Goal: Information Seeking & Learning: Learn about a topic

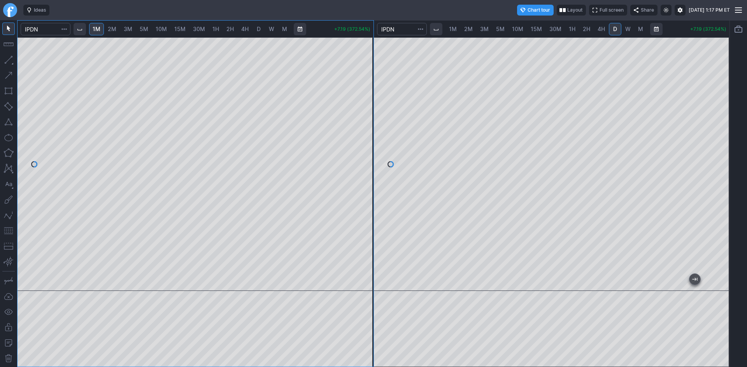
drag, startPoint x: 367, startPoint y: 75, endPoint x: 370, endPoint y: 118, distance: 43.6
click at [369, 118] on div at bounding box center [365, 162] width 16 height 234
drag, startPoint x: 723, startPoint y: 62, endPoint x: 722, endPoint y: 111, distance: 49.0
click at [722, 111] on div at bounding box center [721, 162] width 16 height 234
click at [711, 210] on div at bounding box center [552, 164] width 356 height 254
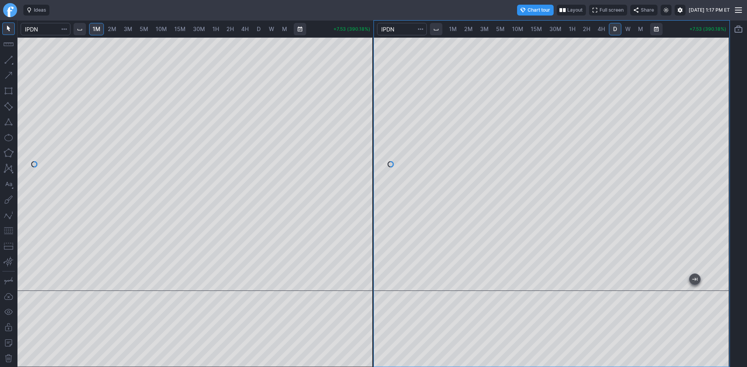
drag, startPoint x: 718, startPoint y: 155, endPoint x: 716, endPoint y: 101, distance: 54.1
click at [716, 101] on div at bounding box center [721, 162] width 16 height 234
drag, startPoint x: 366, startPoint y: 139, endPoint x: 362, endPoint y: 168, distance: 29.8
click at [362, 168] on div at bounding box center [365, 162] width 16 height 234
click at [708, 232] on div at bounding box center [552, 164] width 356 height 254
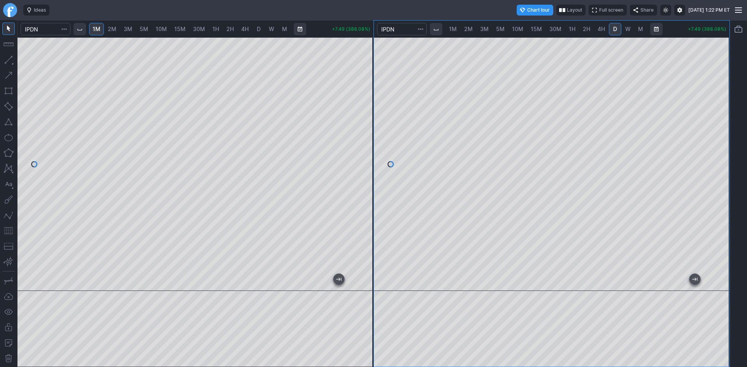
click at [706, 189] on div at bounding box center [552, 164] width 356 height 254
drag, startPoint x: 719, startPoint y: 233, endPoint x: 724, endPoint y: 143, distance: 90.4
click at [724, 143] on div at bounding box center [721, 162] width 16 height 234
drag, startPoint x: 723, startPoint y: 241, endPoint x: 717, endPoint y: 184, distance: 57.9
click at [717, 184] on div at bounding box center [721, 162] width 16 height 234
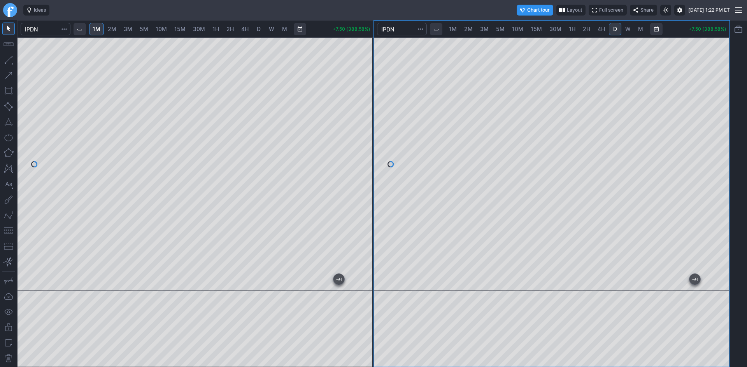
drag, startPoint x: 715, startPoint y: 217, endPoint x: 716, endPoint y: 208, distance: 9.0
click at [716, 208] on div at bounding box center [721, 162] width 16 height 234
drag, startPoint x: 367, startPoint y: 98, endPoint x: 367, endPoint y: 124, distance: 26.4
click at [367, 124] on div at bounding box center [365, 162] width 16 height 234
click at [353, 69] on div at bounding box center [195, 164] width 356 height 254
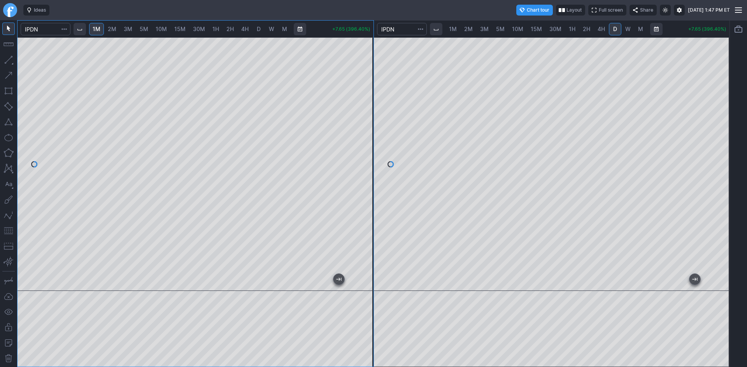
drag, startPoint x: 366, startPoint y: 156, endPoint x: 364, endPoint y: 139, distance: 17.2
click at [364, 139] on div at bounding box center [365, 162] width 16 height 234
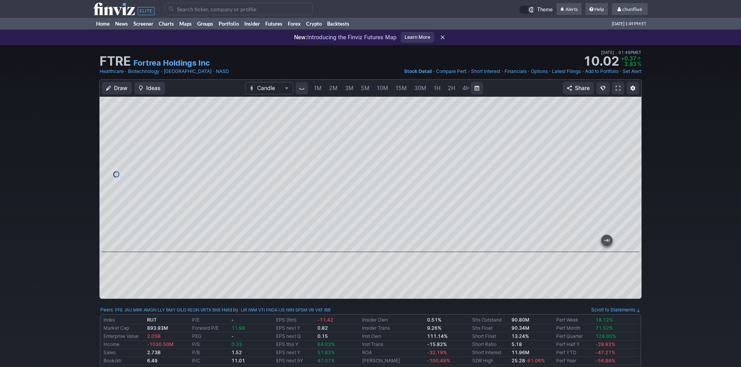
scroll to position [0, 42]
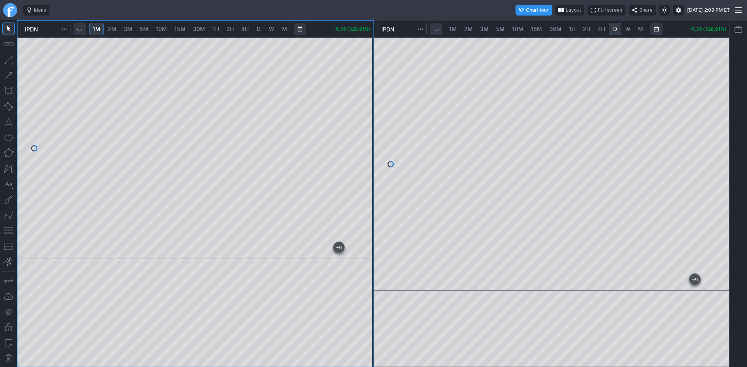
click at [360, 99] on div at bounding box center [195, 148] width 356 height 222
drag, startPoint x: 364, startPoint y: 94, endPoint x: 363, endPoint y: 118, distance: 24.5
click at [363, 118] on div at bounding box center [365, 146] width 16 height 203
drag, startPoint x: 362, startPoint y: 116, endPoint x: 367, endPoint y: 117, distance: 4.8
click at [367, 117] on div at bounding box center [365, 146] width 16 height 203
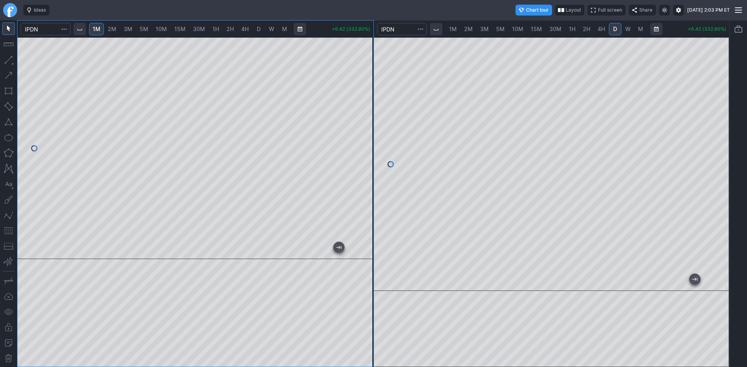
drag, startPoint x: 363, startPoint y: 272, endPoint x: 359, endPoint y: 282, distance: 10.6
click at [359, 282] on div at bounding box center [365, 313] width 16 height 100
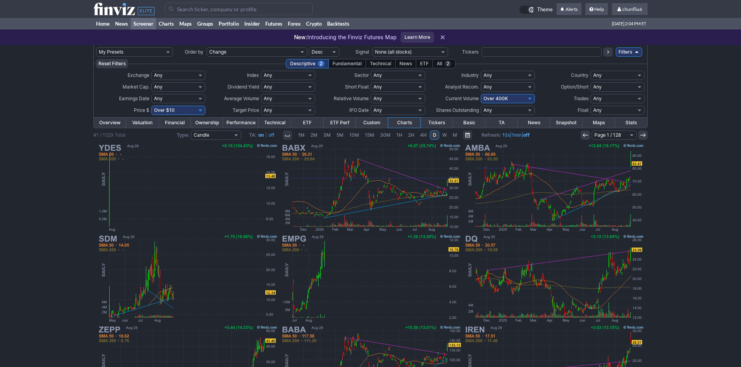
click at [493, 98] on select "Any Under 50K Under 100K Under 500K Under 750K Under 1M Over 0 Over 50K Over 10…" at bounding box center [508, 98] width 54 height 9
select select "o500"
click at [481, 94] on select "Any Under 50K Under 100K Under 500K Under 750K Under 1M Over 0 Over 50K Over 10…" at bounding box center [508, 98] width 54 height 9
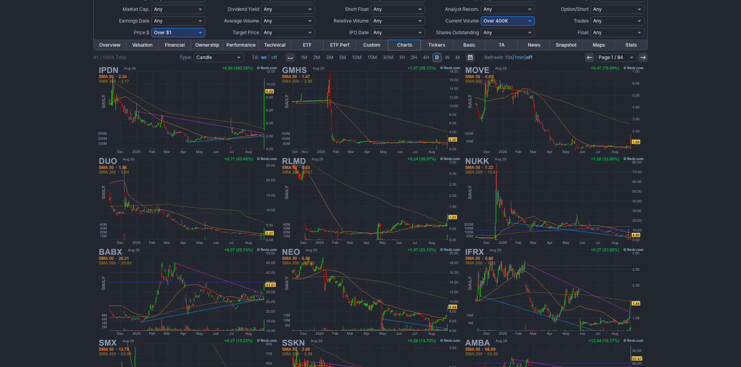
click at [494, 21] on select "Any Under 50K Under 100K Under 500K Under 750K Under 1M Over 0 Over 50K Over 10…" at bounding box center [508, 20] width 54 height 9
select select "o500"
click at [481, 16] on select "Any Under 50K Under 100K Under 500K Under 750K Under 1M Over 0 Over 50K Over 10…" at bounding box center [508, 20] width 54 height 9
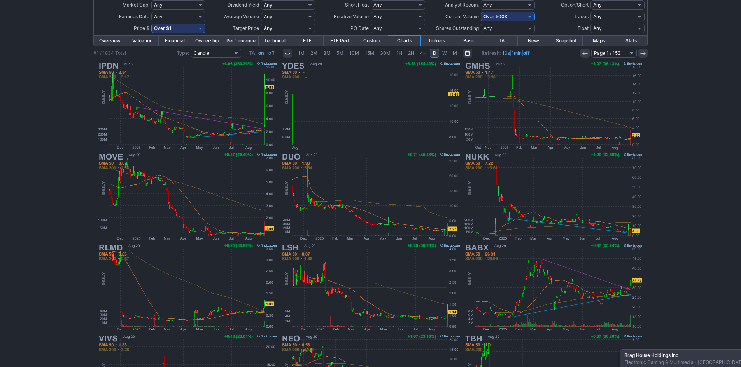
scroll to position [160, 0]
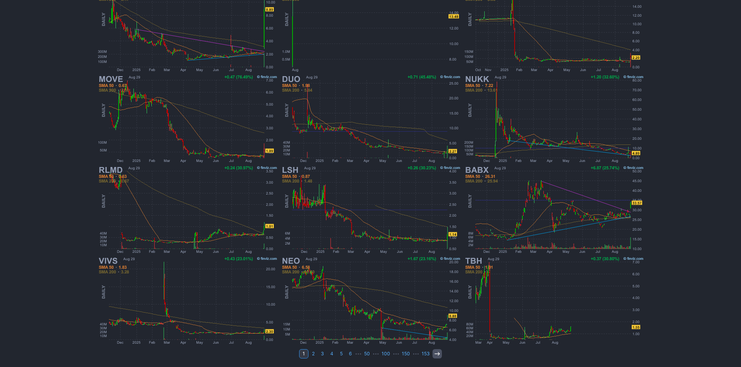
click at [434, 350] on link at bounding box center [436, 354] width 9 height 9
